Goal: Task Accomplishment & Management: Manage account settings

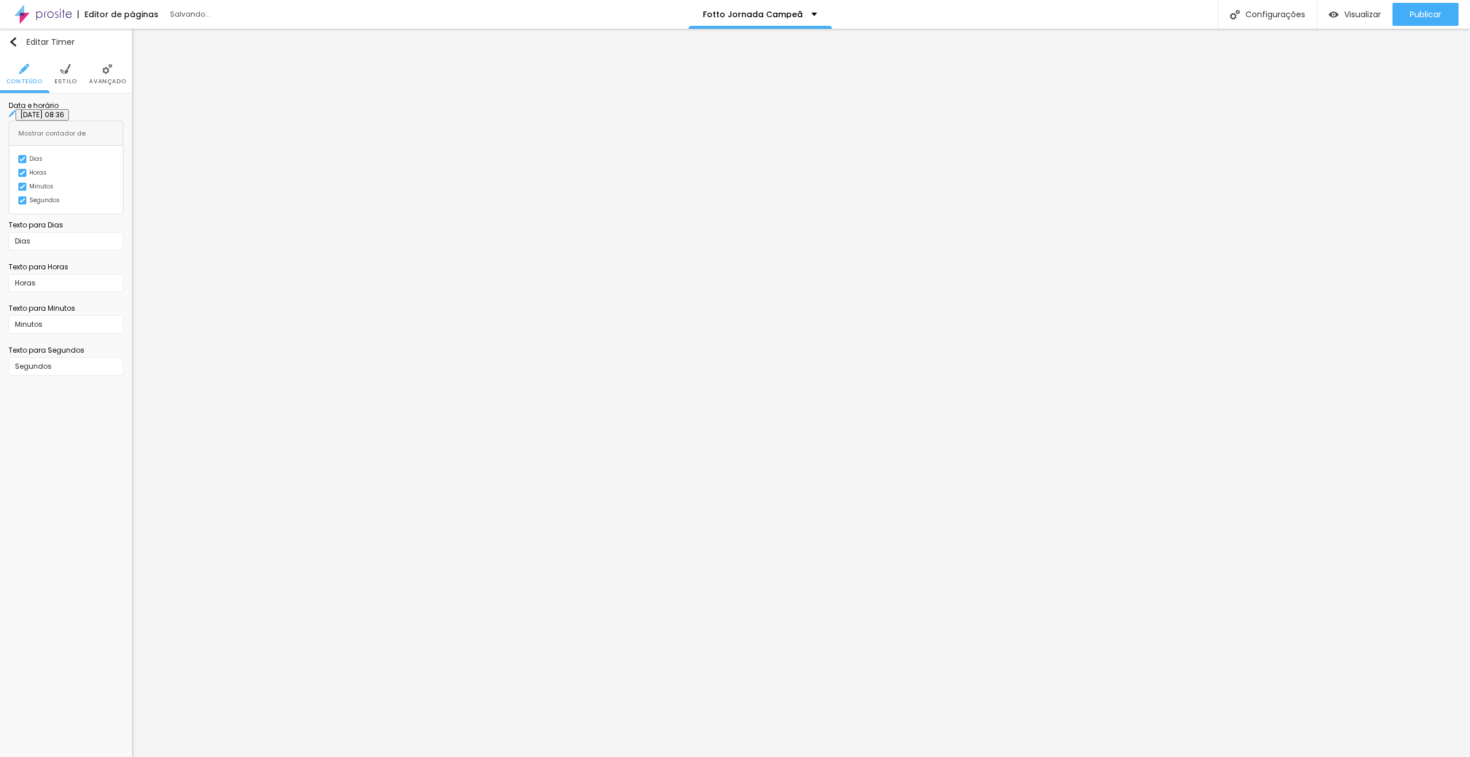
click at [77, 70] on ul "Conteúdo Estilo Avançado" at bounding box center [66, 74] width 132 height 38
click at [71, 72] on li "Estilo" at bounding box center [66, 74] width 22 height 38
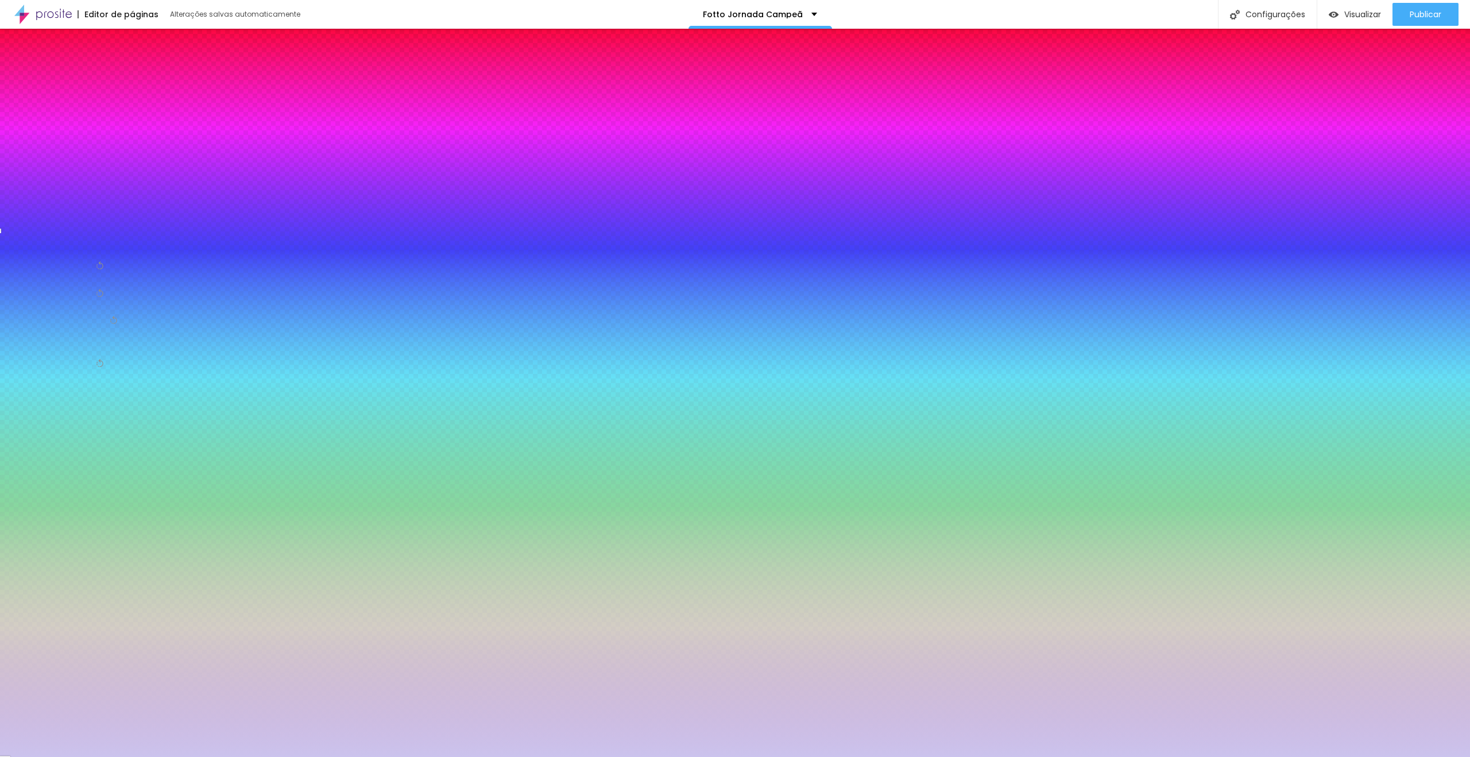
click at [110, 76] on li "Avançado" at bounding box center [107, 74] width 37 height 38
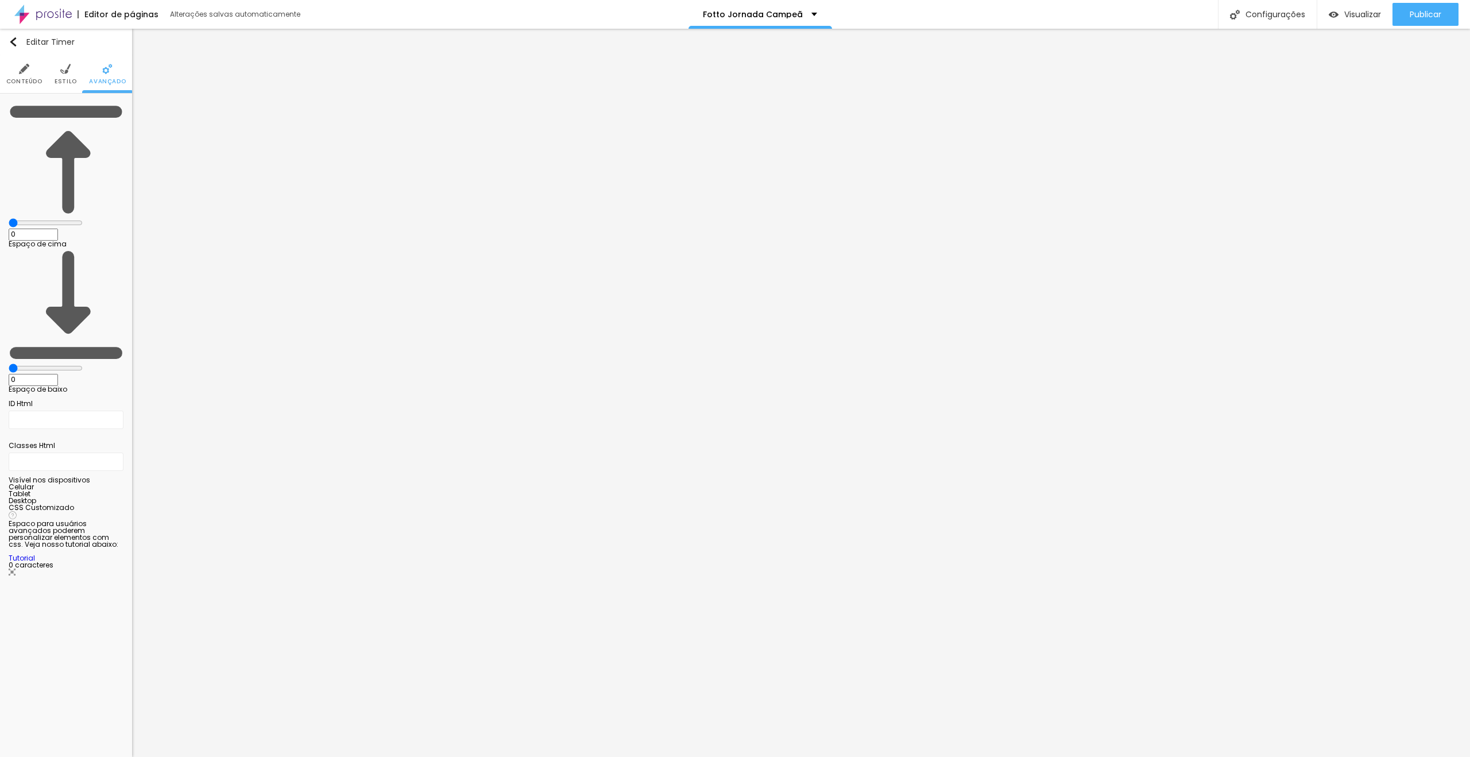
click at [65, 80] on span "Estilo" at bounding box center [66, 82] width 22 height 6
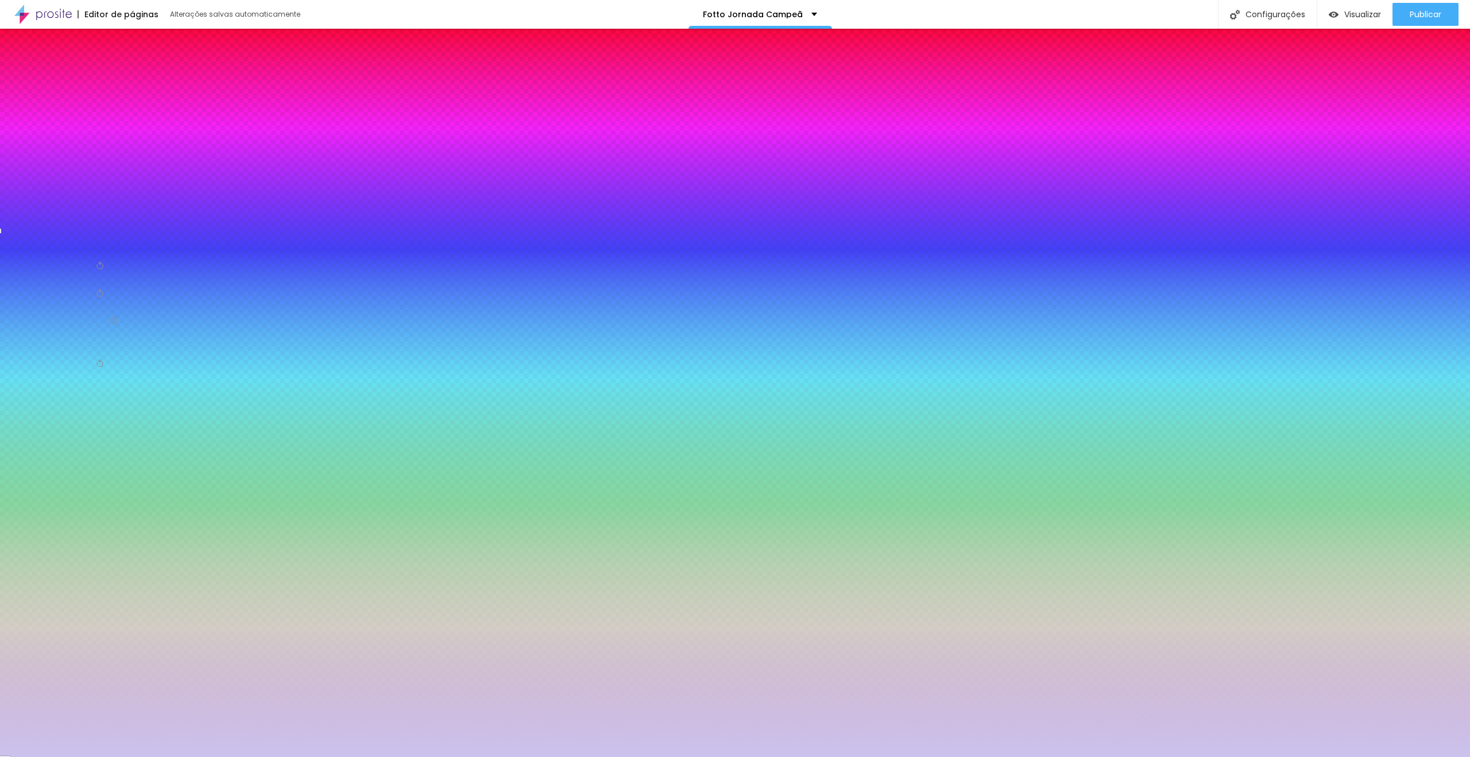
click at [25, 198] on button at bounding box center [17, 204] width 16 height 12
radio input "false"
click at [25, 198] on button at bounding box center [17, 204] width 16 height 12
radio input "false"
click at [25, 198] on button at bounding box center [17, 204] width 16 height 12
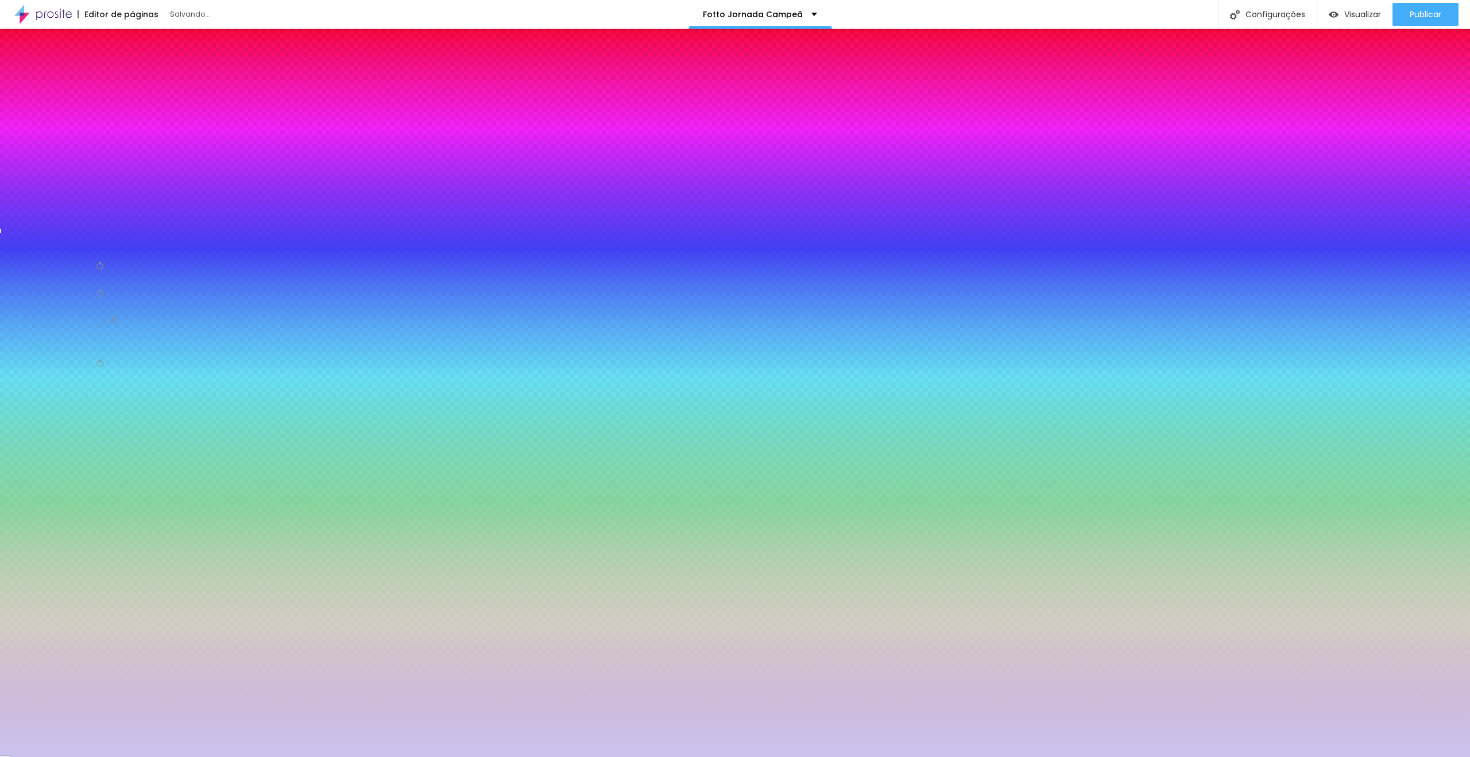
radio input "false"
radio input "true"
click at [25, 198] on button at bounding box center [17, 204] width 16 height 12
radio input "true"
radio input "false"
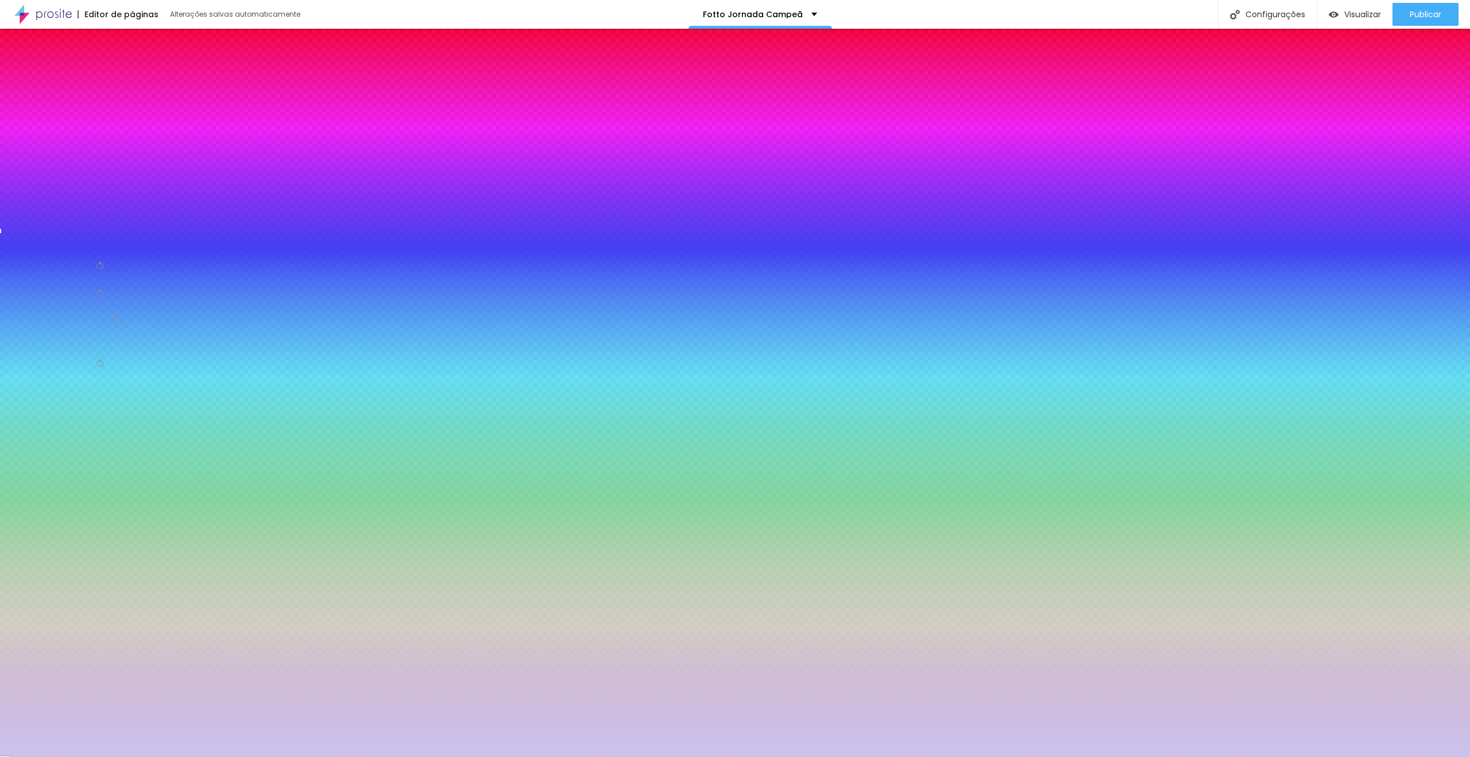
click at [25, 198] on button at bounding box center [17, 204] width 16 height 12
radio input "false"
radio input "true"
click at [17, 118] on img at bounding box center [16, 114] width 7 height 7
radio input "true"
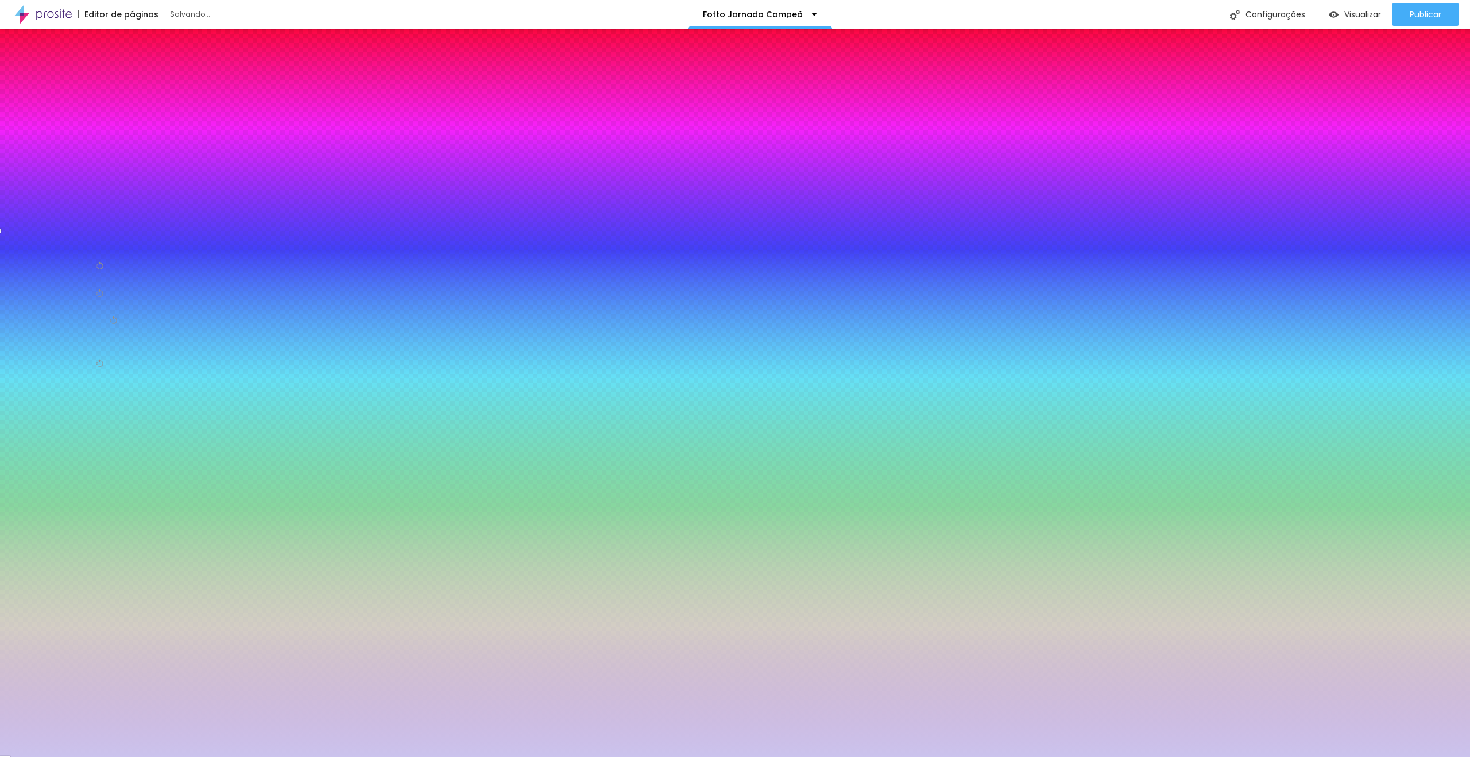
radio input "false"
click at [24, 75] on li "Conteúdo" at bounding box center [24, 74] width 36 height 38
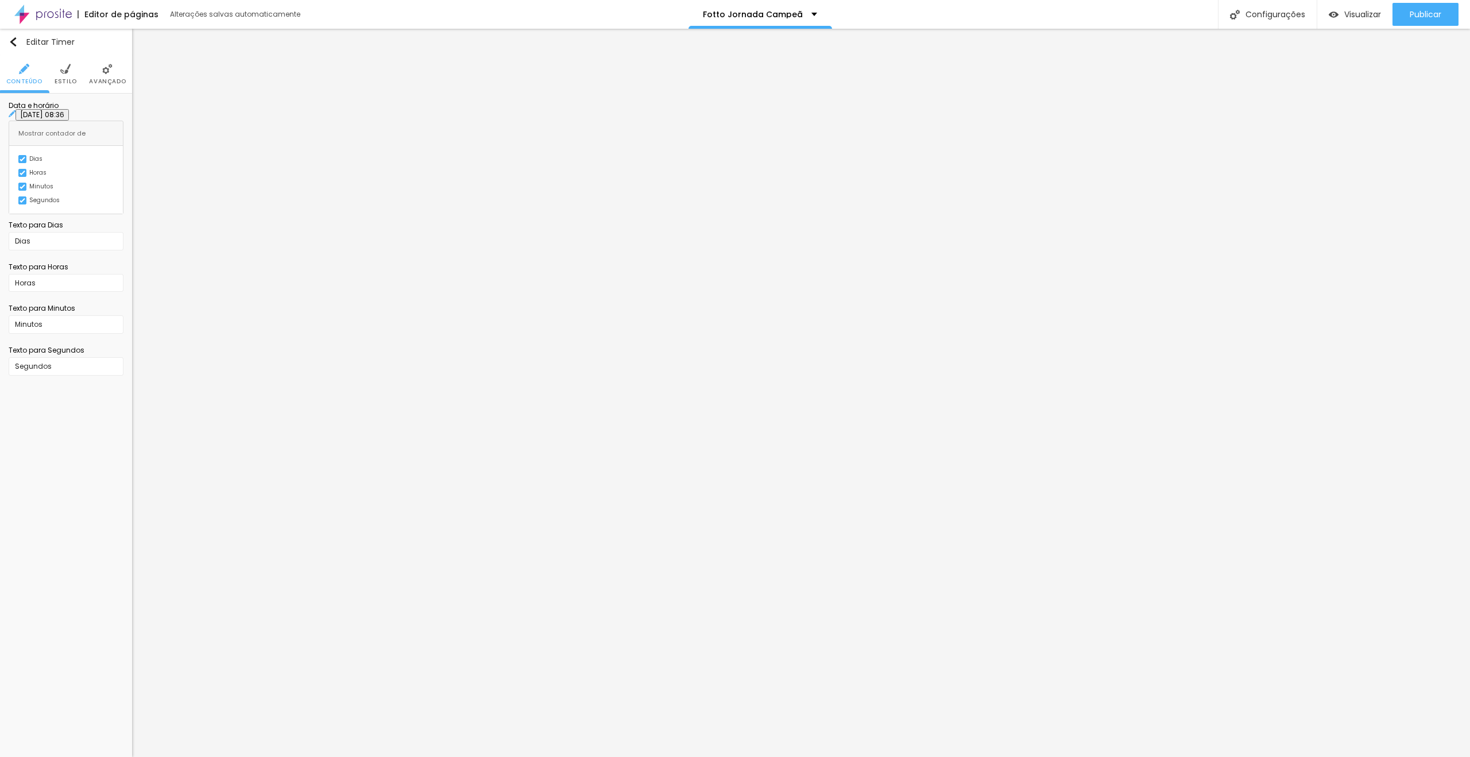
click at [20, 160] on img at bounding box center [23, 159] width 6 height 6
click at [18, 158] on div at bounding box center [18, 158] width 0 height 0
click at [0, 238] on div "Data e horário [DATE] 08:36 Mostrar contador de [PERSON_NAME] Minutos Segundos …" at bounding box center [66, 242] width 132 height 296
drag, startPoint x: 48, startPoint y: 289, endPoint x: 0, endPoint y: 277, distance: 49.7
click at [0, 277] on div "Data e horário [DATE] 08:36 Mostrar contador de [PERSON_NAME] Minutos Segundos …" at bounding box center [66, 242] width 132 height 296
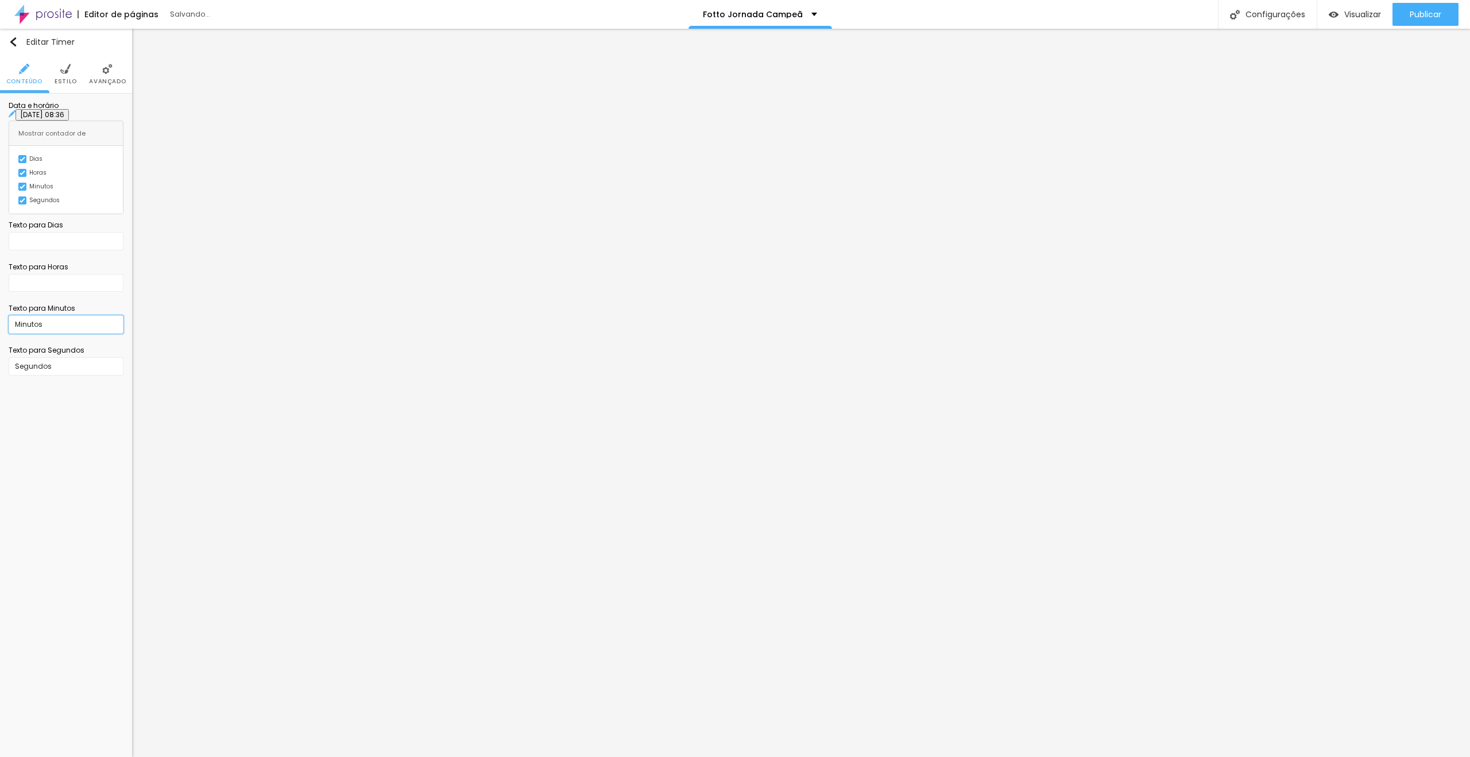
drag, startPoint x: 54, startPoint y: 326, endPoint x: 6, endPoint y: 331, distance: 48.6
click at [3, 326] on div "Data e horário [DATE] 08:36 Mostrar contador de [PERSON_NAME] Minutos Segundos …" at bounding box center [66, 242] width 132 height 296
drag, startPoint x: 56, startPoint y: 370, endPoint x: 1, endPoint y: 362, distance: 55.8
click at [0, 362] on div "Data e horário [DATE] 08:36 Mostrar contador de [PERSON_NAME] Minutos Segundos …" at bounding box center [66, 242] width 132 height 296
click at [20, 160] on img at bounding box center [23, 159] width 6 height 6
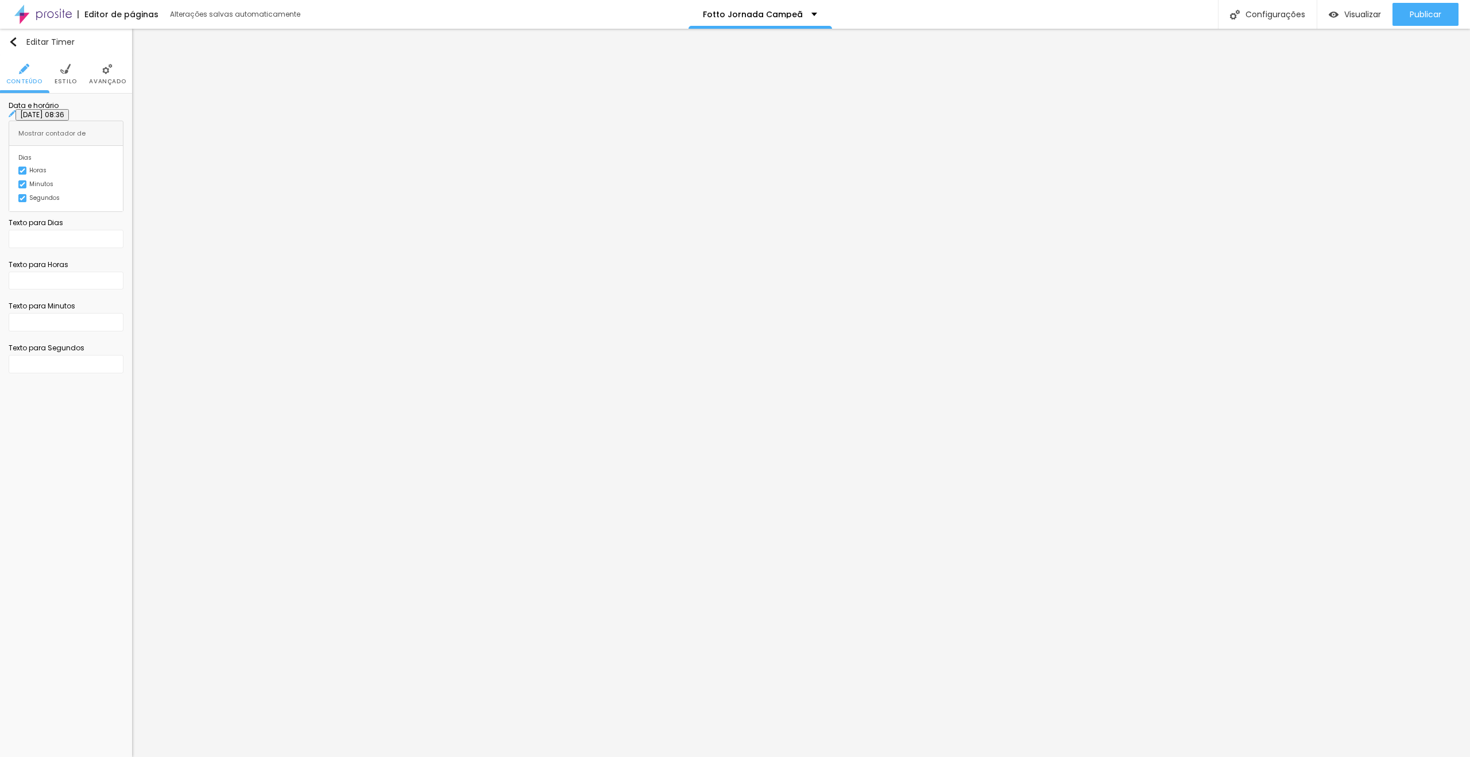
click at [59, 121] on input "[DATE] 08:36" at bounding box center [42, 114] width 53 height 11
click at [47, 252] on div "2" at bounding box center [46, 245] width 11 height 11
click at [136, 257] on li "23:45" at bounding box center [137, 257] width 49 height 17
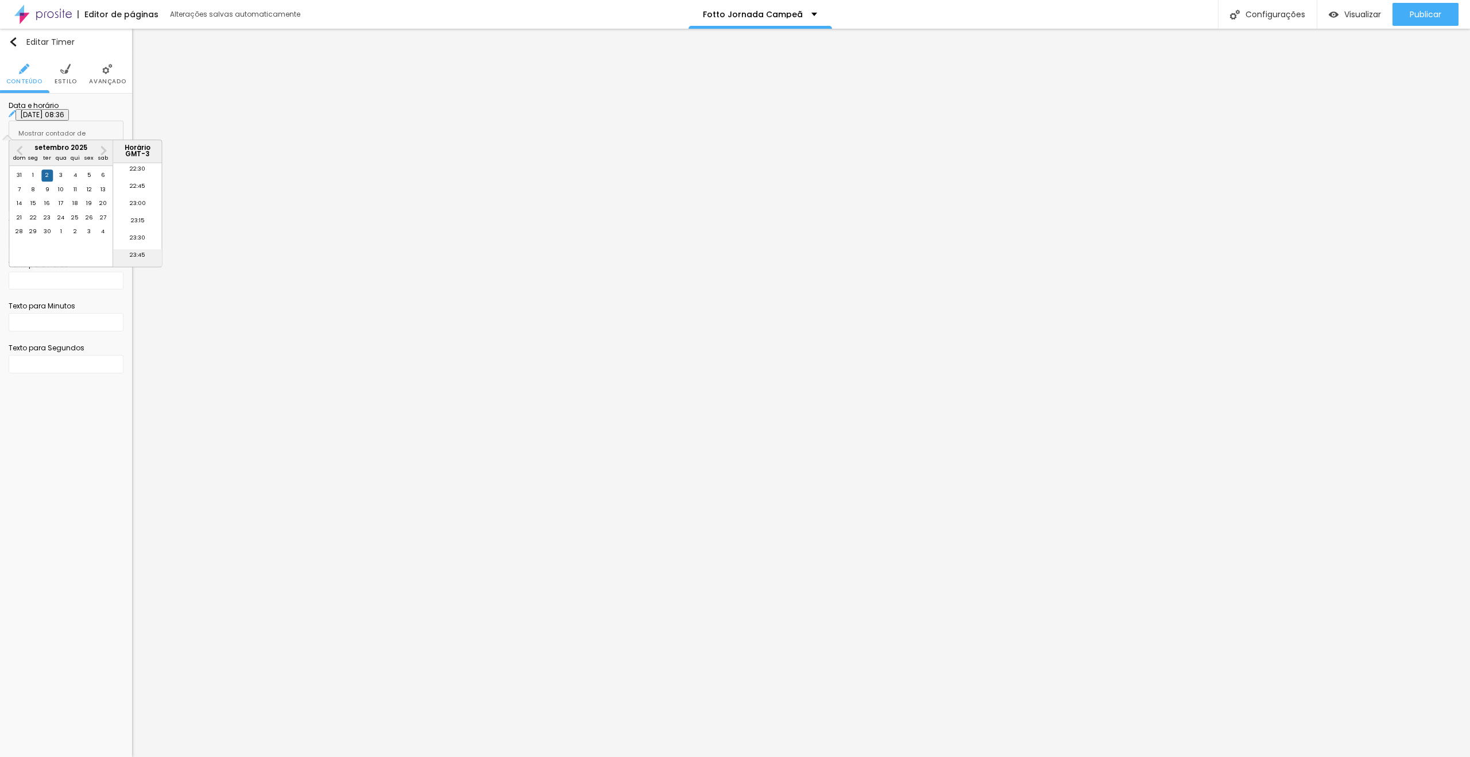
type input "[DATE] 23:45"
